Goal: Task Accomplishment & Management: Manage account settings

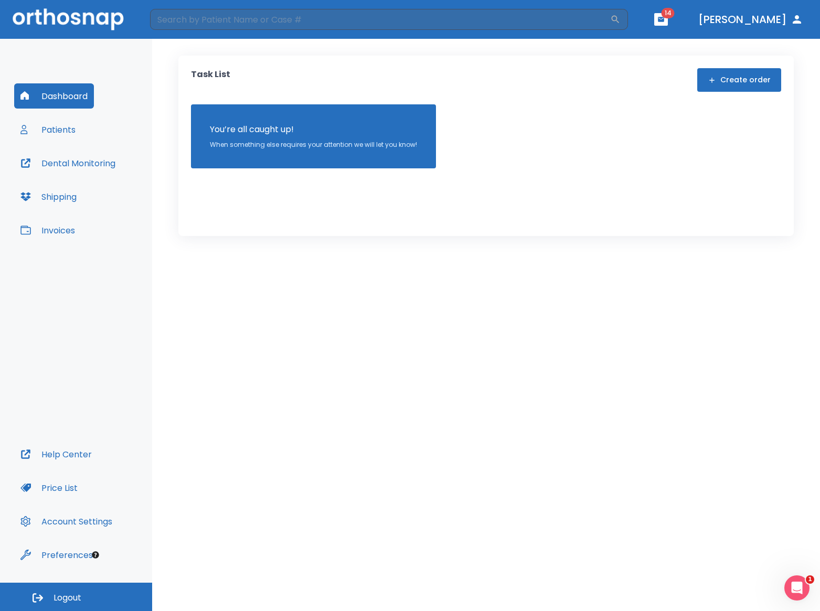
click at [60, 133] on button "Patients" at bounding box center [48, 129] width 68 height 25
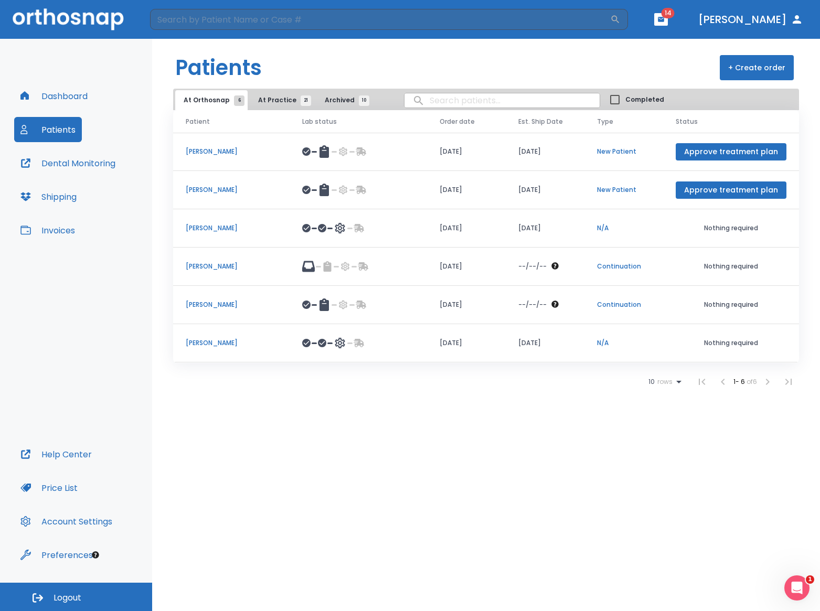
click at [208, 303] on p "Carlos Zarate" at bounding box center [231, 304] width 91 height 9
